Goal: Transaction & Acquisition: Register for event/course

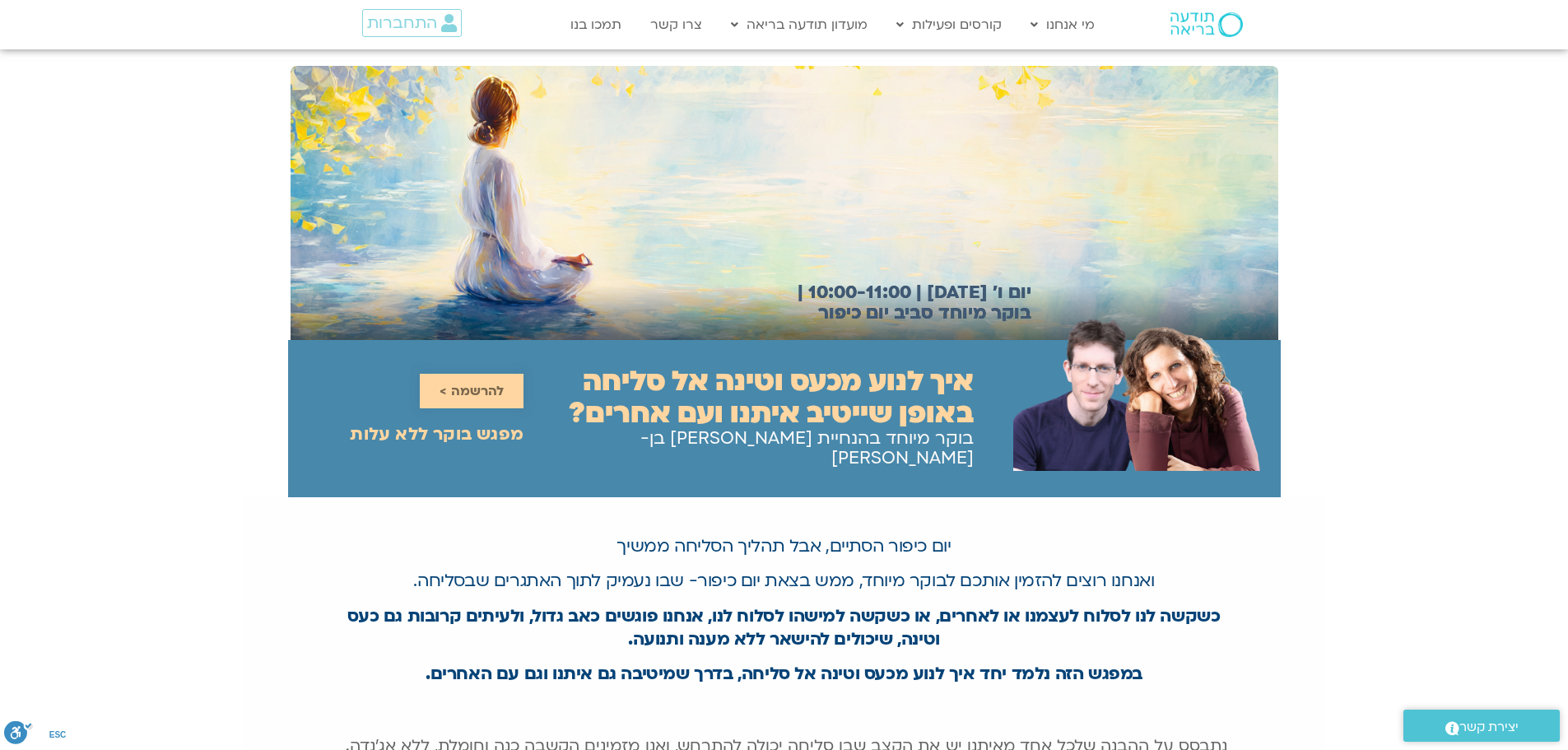
click at [463, 383] on span "להרשמה >" at bounding box center [472, 390] width 64 height 15
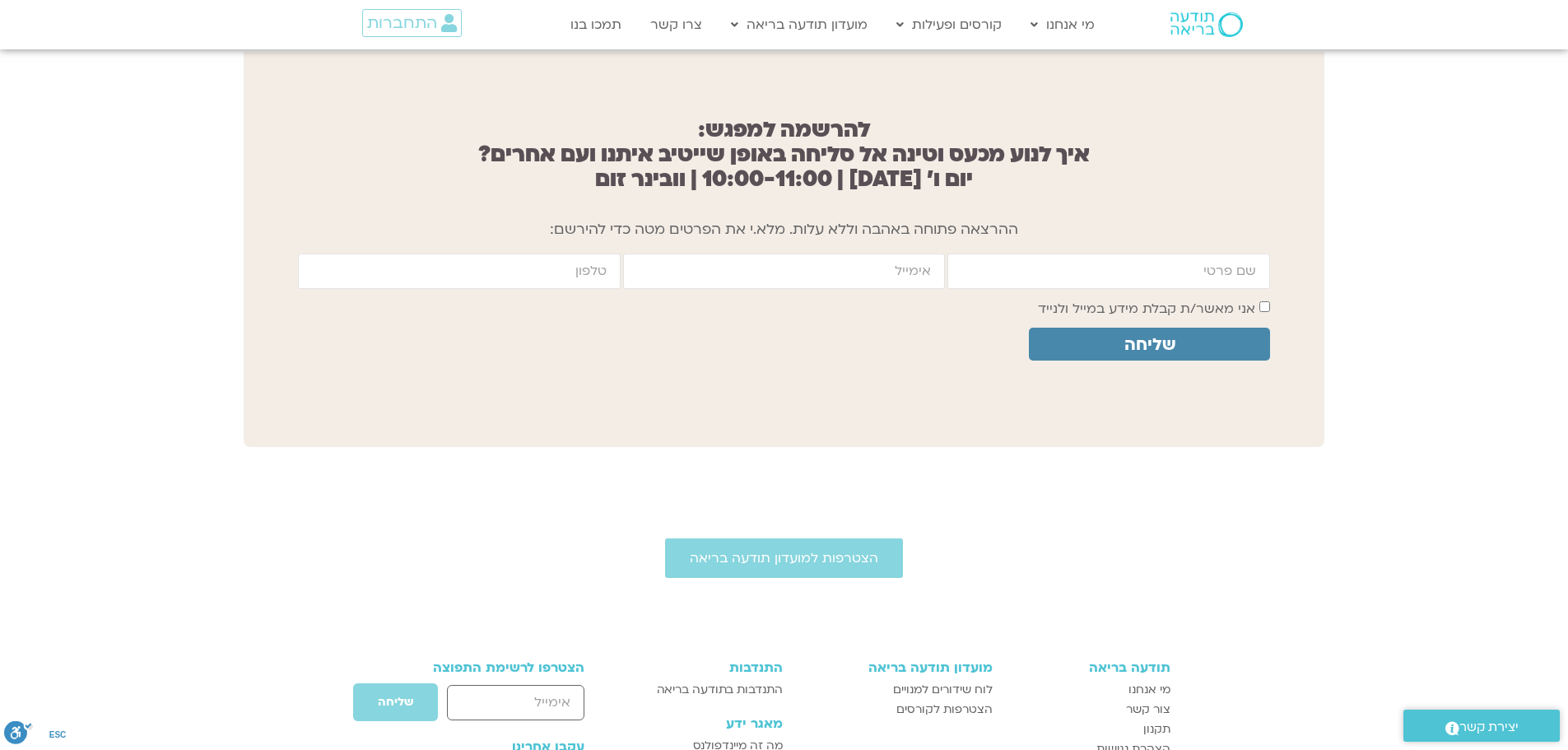
scroll to position [1316, 0]
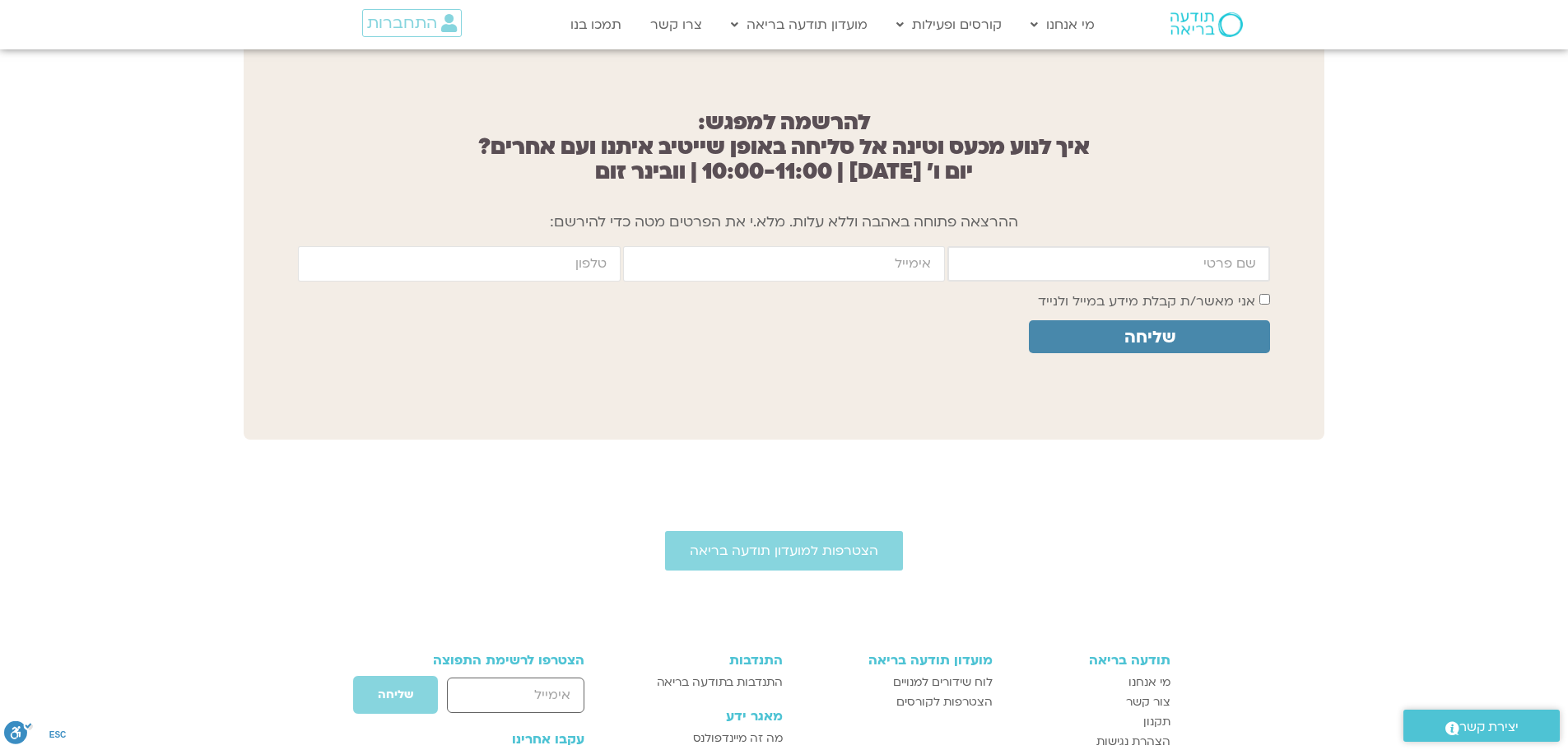
click at [1065, 257] on input "firstname" at bounding box center [1108, 263] width 322 height 36
type input "יסמין שגיב"
type input "0529404726"
click at [798, 256] on input "email" at bounding box center [784, 263] width 322 height 36
type input "yasmin.sagiv@gmail.com"
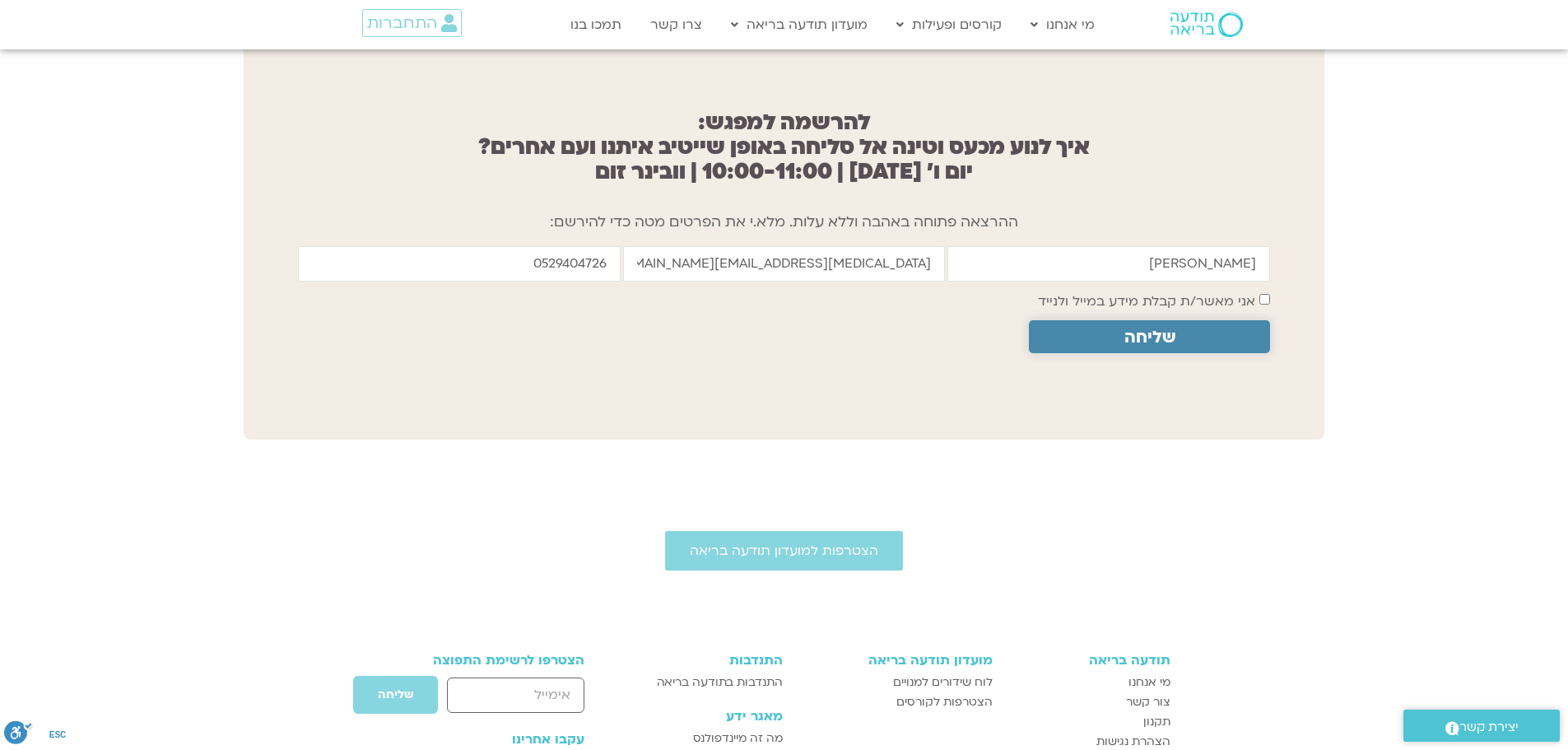
click at [1200, 328] on span "שליחה" at bounding box center [1149, 337] width 202 height 19
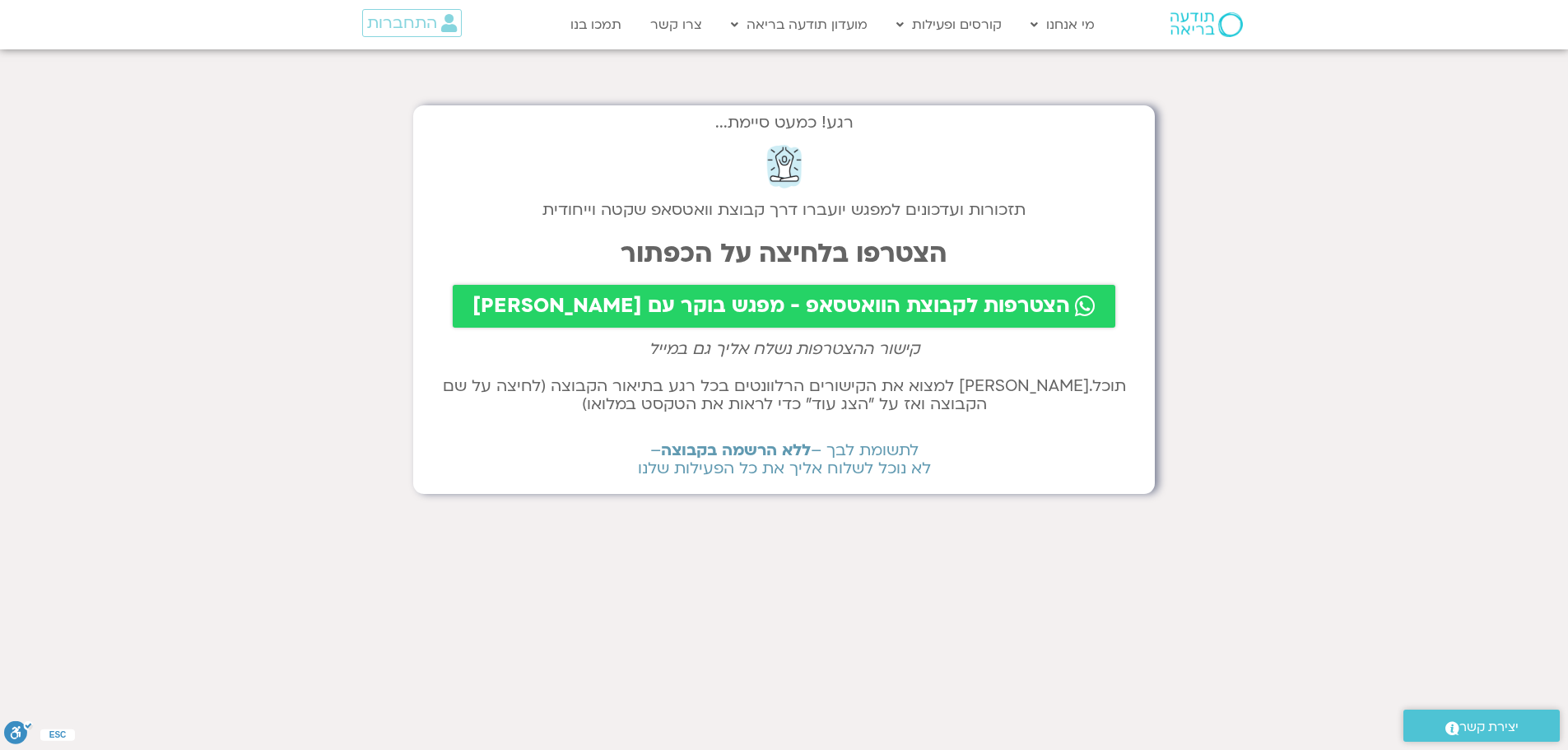
click at [936, 312] on span "הצטרפות לקבוצת הוואטסאפ - מפגש בוקר עם [PERSON_NAME]" at bounding box center [771, 306] width 598 height 23
